Goal: Information Seeking & Learning: Learn about a topic

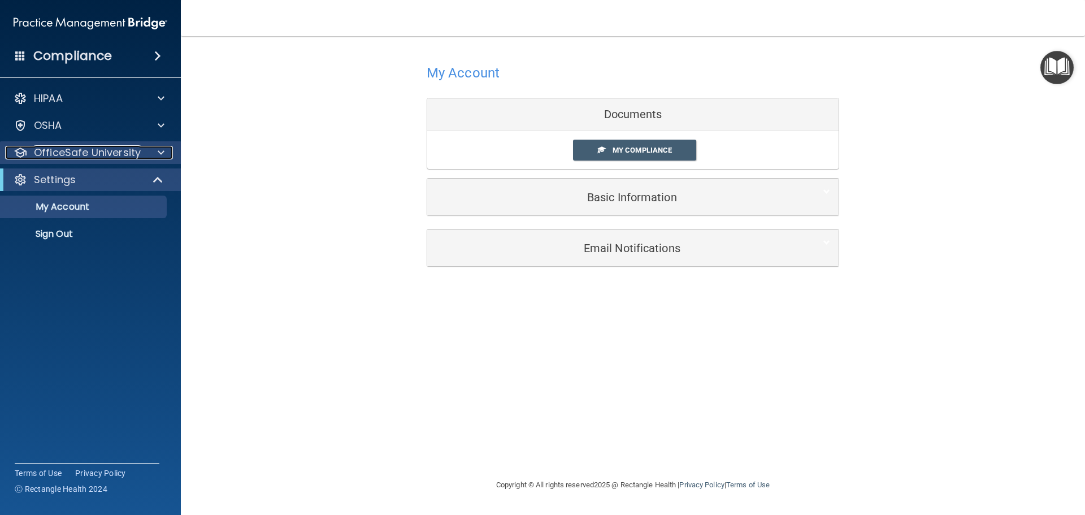
click at [132, 155] on p "OfficeSafe University" at bounding box center [87, 153] width 107 height 14
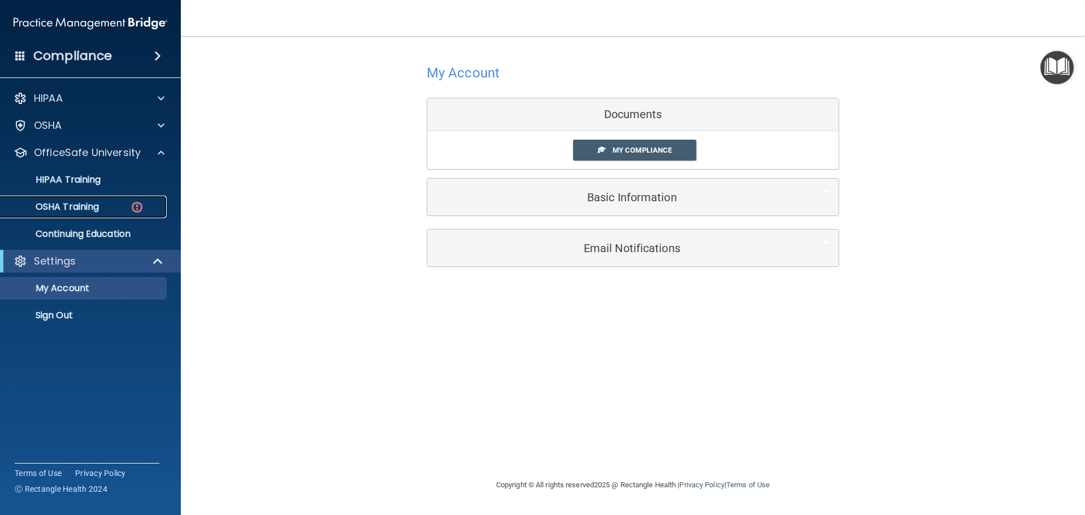
click at [143, 206] on img at bounding box center [137, 207] width 14 height 14
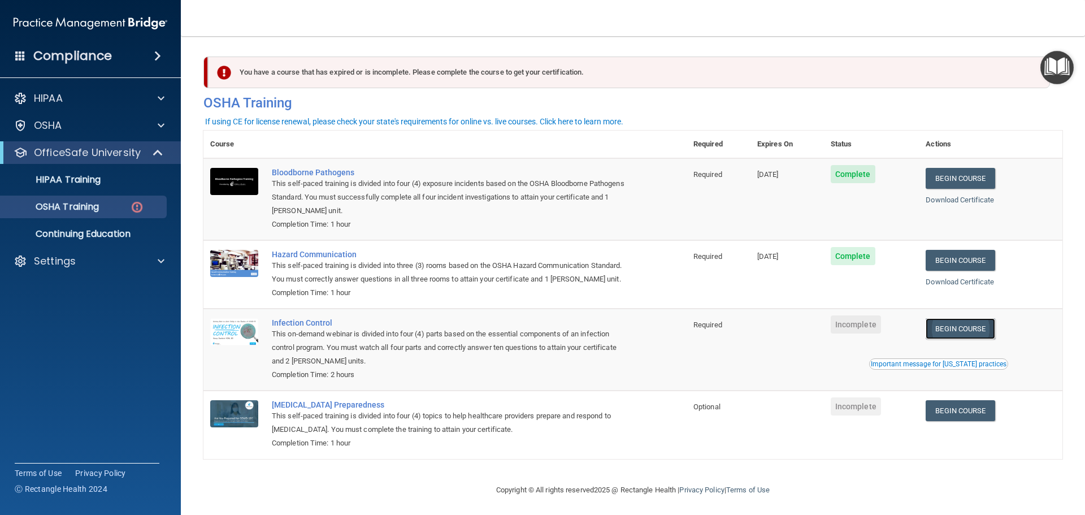
click at [954, 339] on link "Begin Course" at bounding box center [959, 328] width 69 height 21
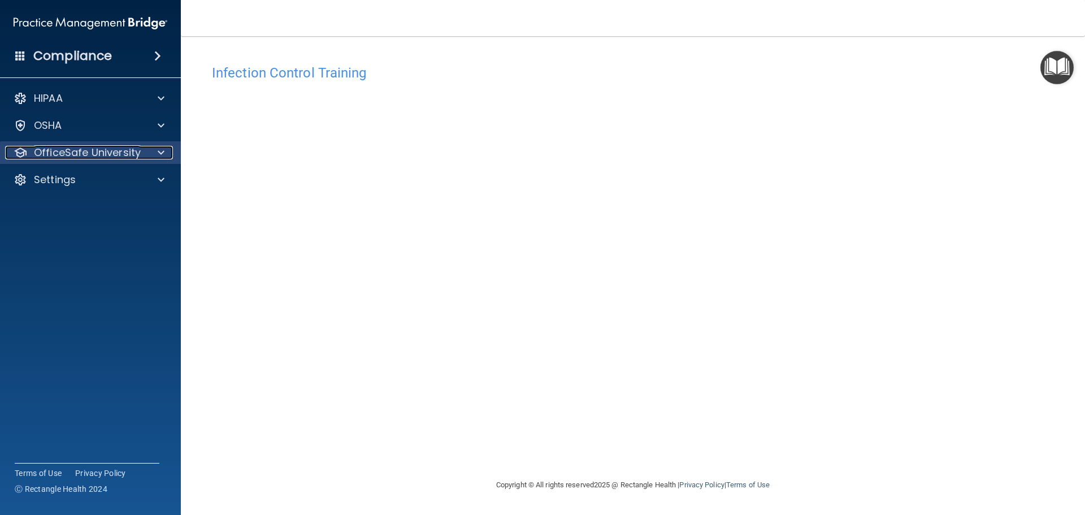
click at [72, 158] on p "OfficeSafe University" at bounding box center [87, 153] width 107 height 14
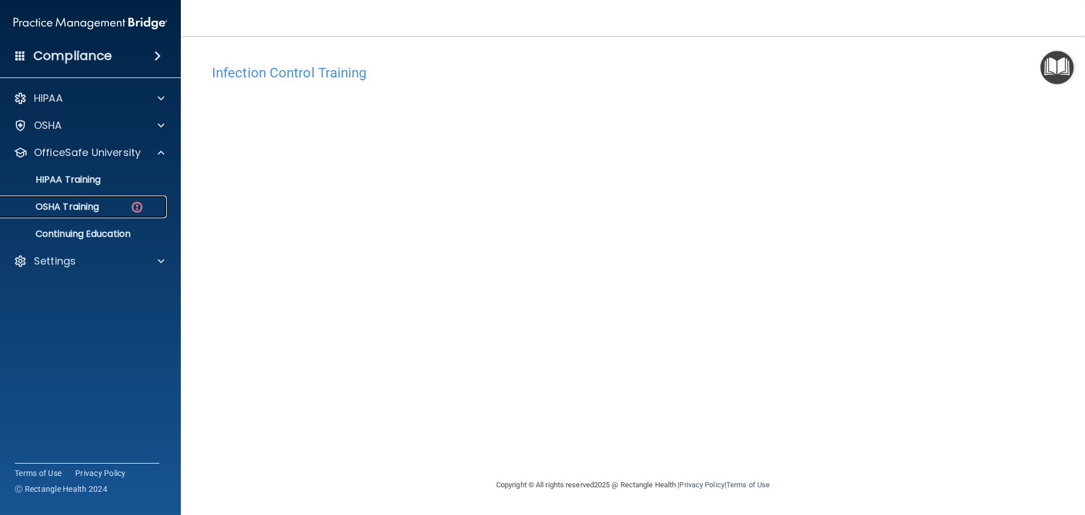
click at [117, 203] on div "OSHA Training" at bounding box center [84, 206] width 154 height 11
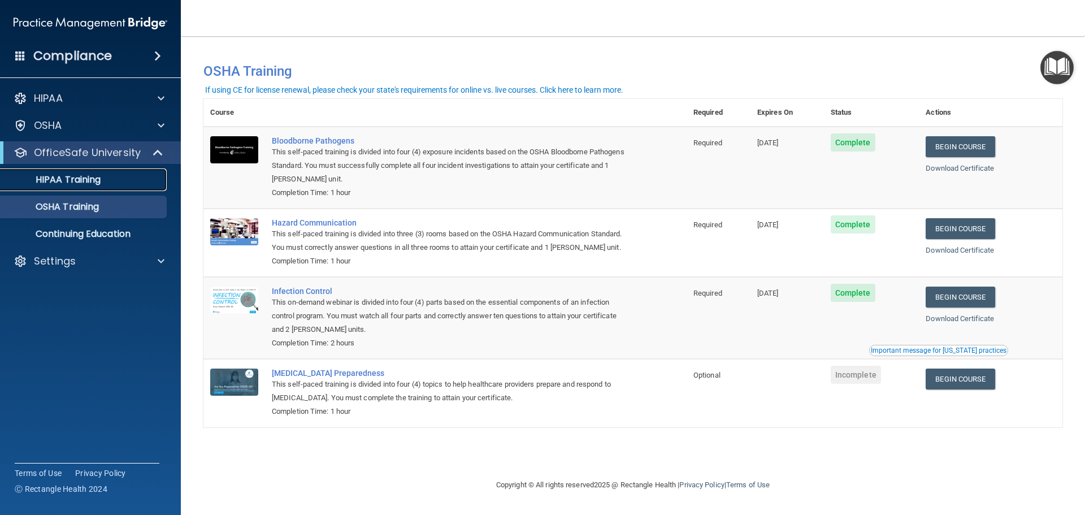
click at [102, 176] on div "HIPAA Training" at bounding box center [84, 179] width 154 height 11
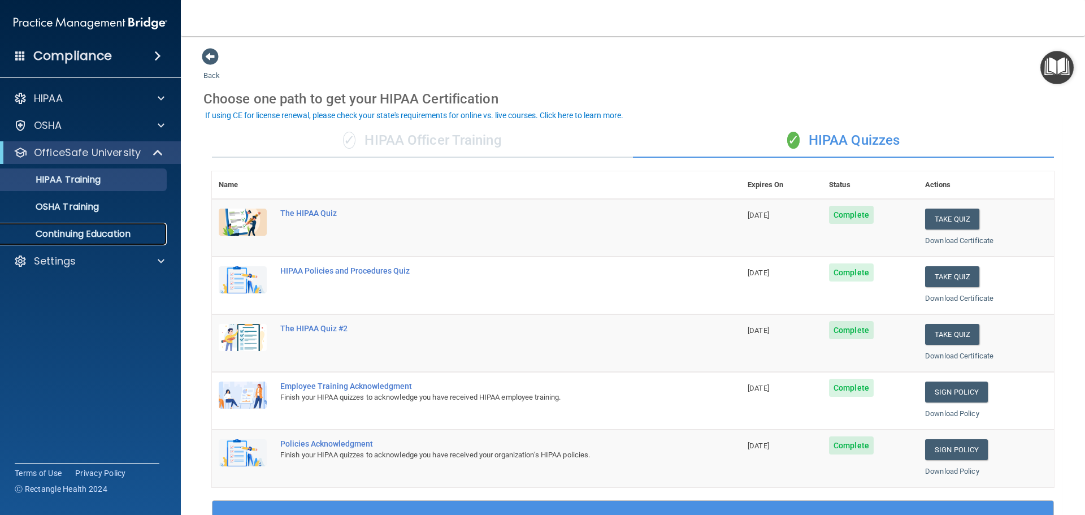
click at [137, 230] on p "Continuing Education" at bounding box center [84, 233] width 154 height 11
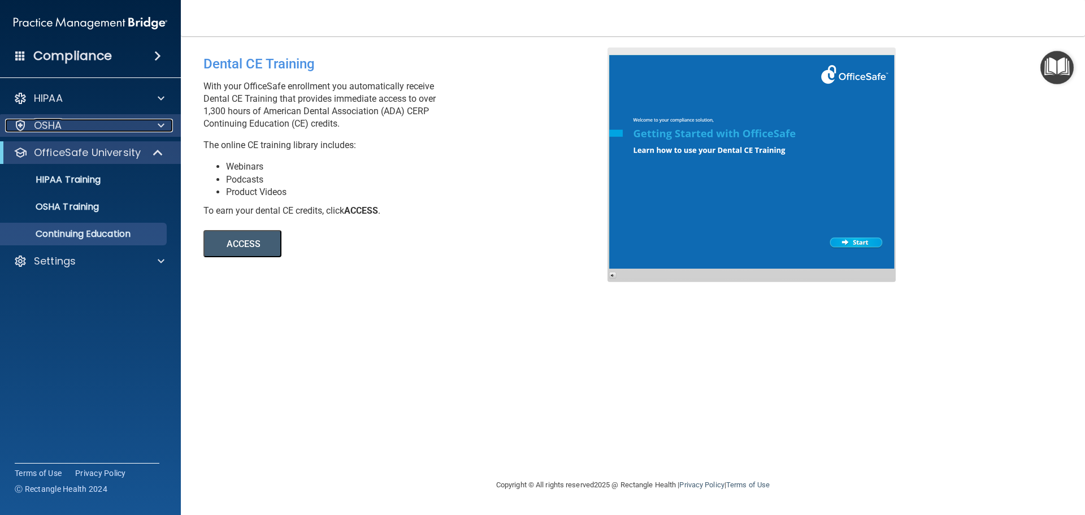
click at [119, 128] on div "OSHA" at bounding box center [75, 126] width 140 height 14
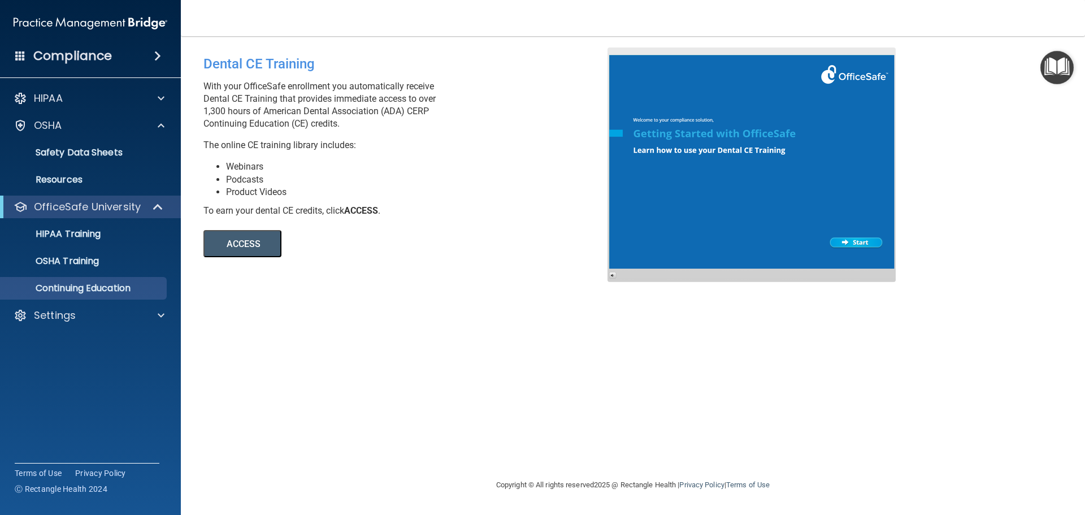
click at [154, 55] on span at bounding box center [157, 56] width 7 height 14
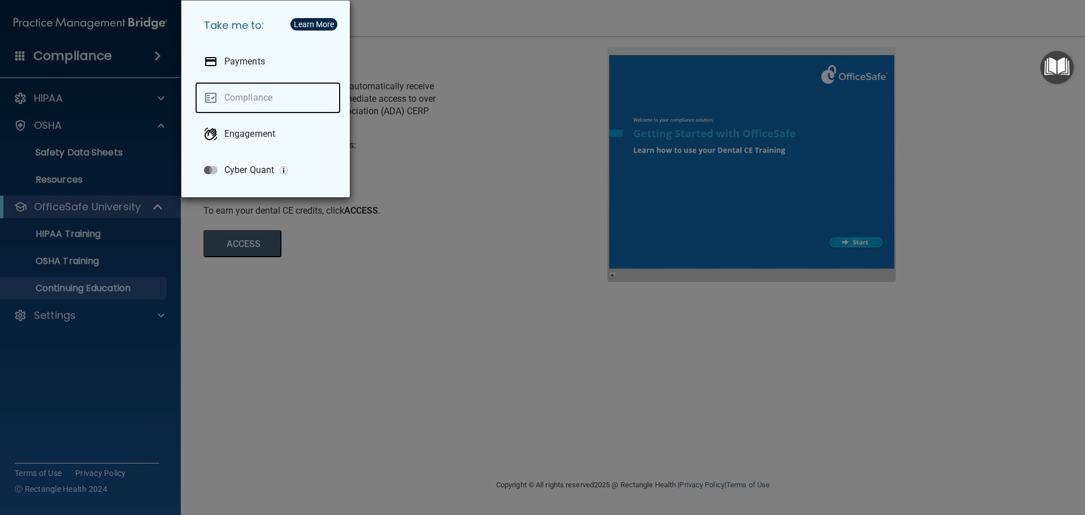
click at [260, 95] on link "Compliance" at bounding box center [268, 98] width 146 height 32
click at [435, 79] on div "Take me to: Payments Compliance Engagement Cyber Quant" at bounding box center [542, 257] width 1085 height 515
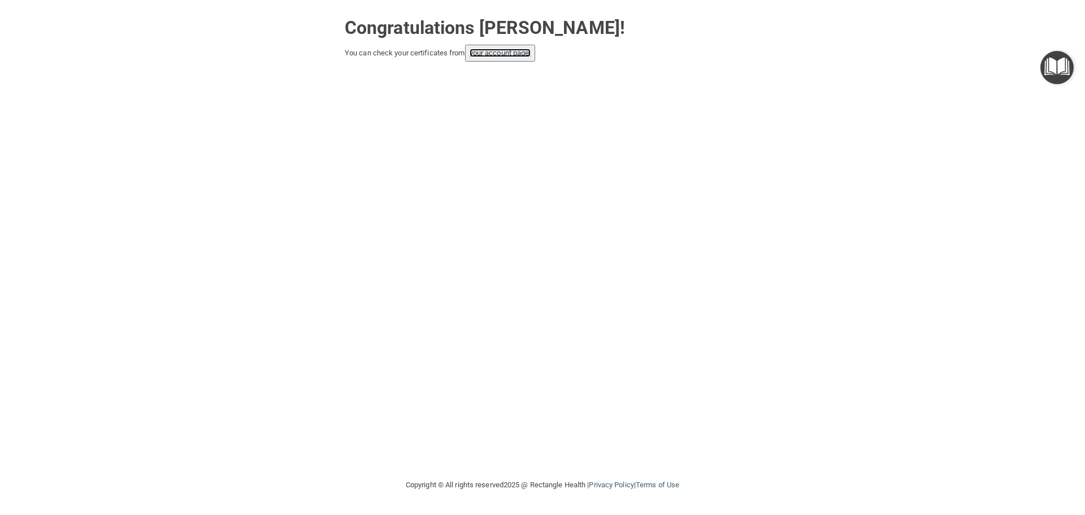
click at [505, 51] on link "your account page!" at bounding box center [500, 53] width 62 height 8
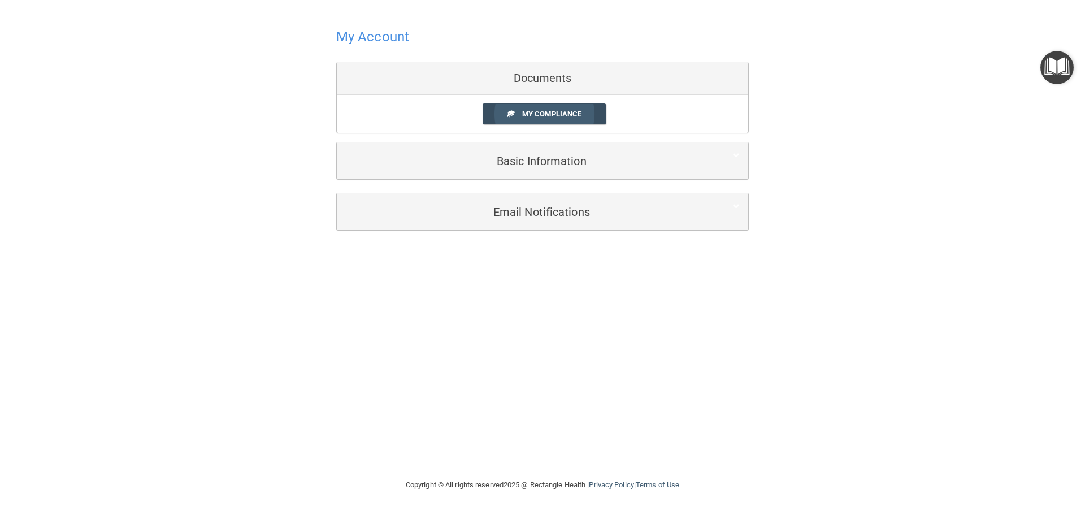
click at [544, 112] on span "My Compliance" at bounding box center [551, 114] width 59 height 8
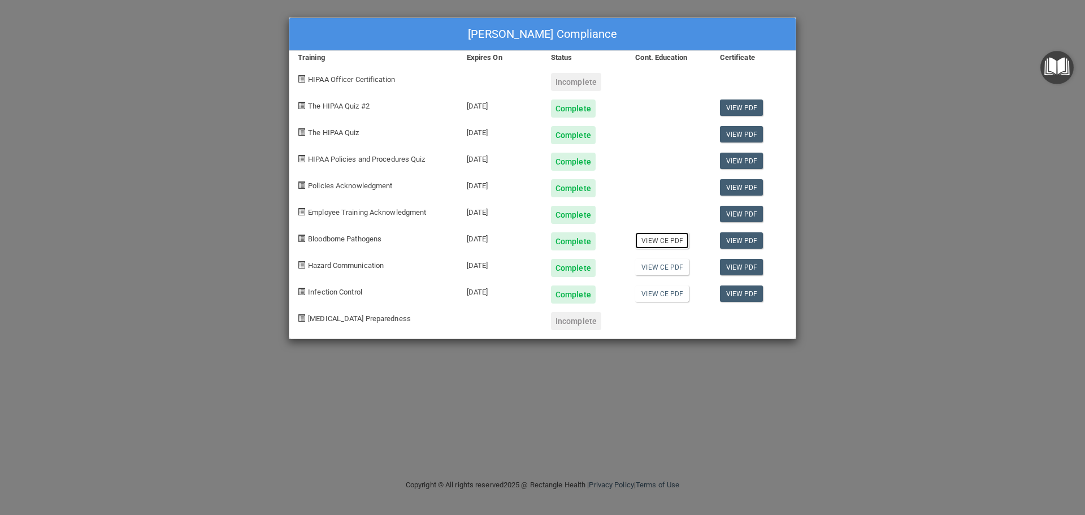
click at [666, 241] on link "View CE PDF" at bounding box center [662, 240] width 54 height 16
click at [666, 267] on link "View CE PDF" at bounding box center [662, 267] width 54 height 16
click at [665, 291] on link "View CE PDF" at bounding box center [662, 293] width 54 height 16
